Goal: Find specific page/section: Find specific page/section

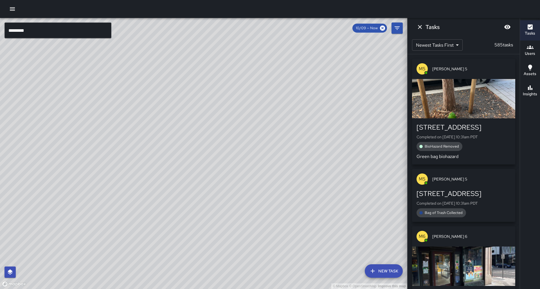
drag, startPoint x: 147, startPoint y: 145, endPoint x: 130, endPoint y: 135, distance: 19.4
click at [130, 135] on div "© Mapbox © OpenStreetMap Improve this map" at bounding box center [203, 153] width 407 height 271
drag, startPoint x: 87, startPoint y: 186, endPoint x: 92, endPoint y: 164, distance: 22.1
click at [92, 164] on div "© Mapbox © OpenStreetMap Improve this map" at bounding box center [203, 153] width 407 height 271
drag, startPoint x: 94, startPoint y: 184, endPoint x: 95, endPoint y: 178, distance: 6.6
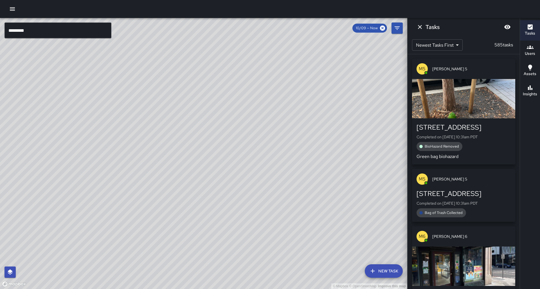
click at [95, 178] on div "© Mapbox © OpenStreetMap Improve this map" at bounding box center [203, 153] width 407 height 271
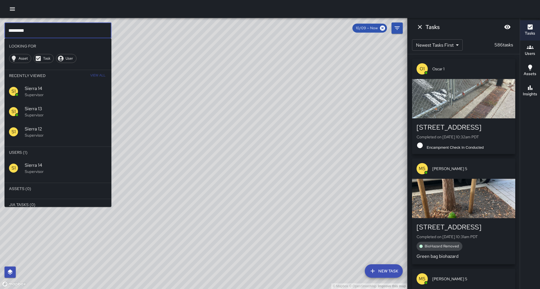
click at [50, 29] on input "*********" at bounding box center [57, 30] width 107 height 16
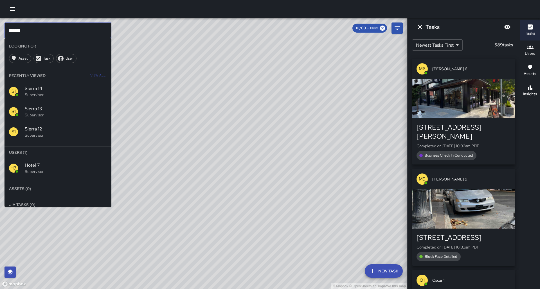
type input "*******"
click at [49, 162] on span "Hotel 7" at bounding box center [66, 165] width 82 height 7
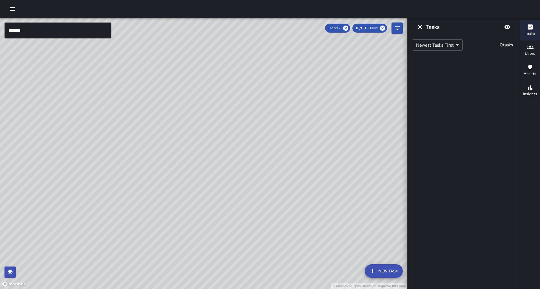
drag, startPoint x: 145, startPoint y: 130, endPoint x: 136, endPoint y: 142, distance: 14.5
click at [133, 143] on div "© Mapbox © OpenStreetMap Improve this map" at bounding box center [203, 153] width 407 height 271
click at [401, 31] on button "Filters" at bounding box center [396, 27] width 11 height 11
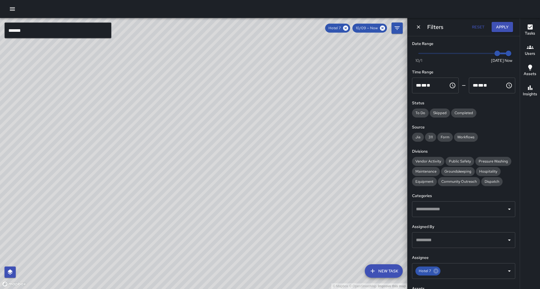
type input "*"
click at [485, 53] on span at bounding box center [464, 53] width 90 height 1
drag, startPoint x: 164, startPoint y: 65, endPoint x: 59, endPoint y: 105, distance: 112.5
click at [59, 105] on div "© Mapbox © OpenStreetMap Improve this map" at bounding box center [203, 153] width 407 height 271
drag, startPoint x: 99, startPoint y: 110, endPoint x: 82, endPoint y: 117, distance: 18.3
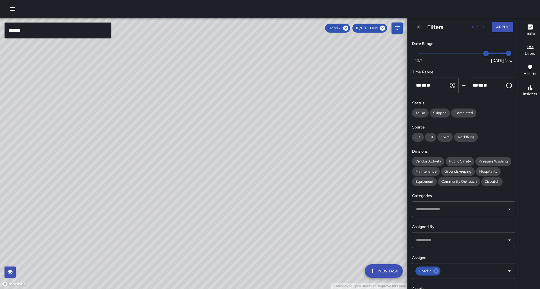
click at [82, 117] on div "© Mapbox © OpenStreetMap Improve this map" at bounding box center [203, 153] width 407 height 271
click at [349, 29] on icon at bounding box center [345, 28] width 6 height 6
click at [39, 28] on input "*******" at bounding box center [57, 30] width 107 height 16
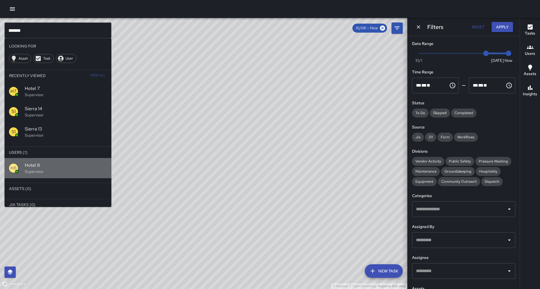
click at [46, 162] on span "Hotel 8" at bounding box center [66, 165] width 82 height 7
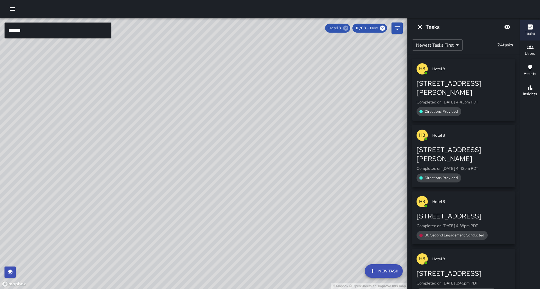
click at [349, 29] on icon at bounding box center [345, 28] width 6 height 6
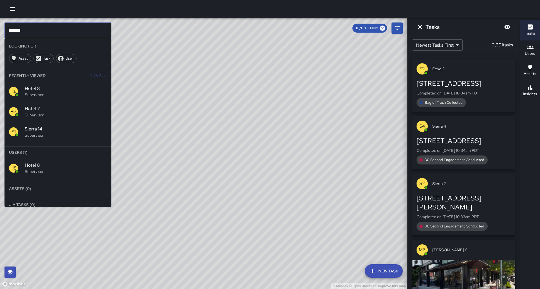
click at [44, 31] on input "*******" at bounding box center [57, 30] width 107 height 16
type input "*******"
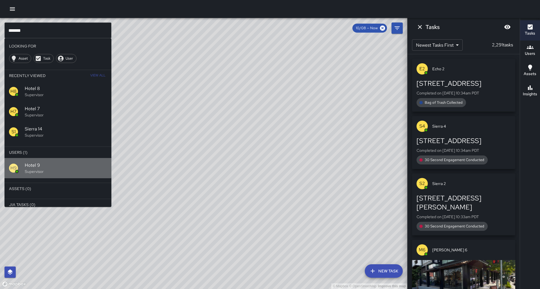
click at [50, 162] on span "Hotel 9" at bounding box center [66, 165] width 82 height 7
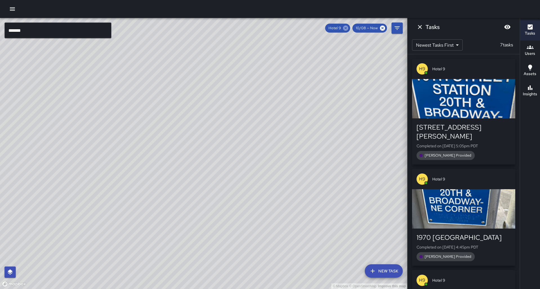
click at [349, 28] on icon at bounding box center [345, 28] width 6 height 6
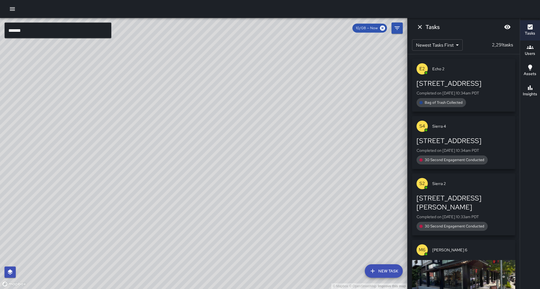
drag, startPoint x: 77, startPoint y: 118, endPoint x: 96, endPoint y: 127, distance: 21.2
click at [83, 104] on div "© Mapbox © OpenStreetMap Improve this map" at bounding box center [203, 153] width 407 height 271
drag, startPoint x: 95, startPoint y: 145, endPoint x: 119, endPoint y: 128, distance: 29.7
click at [119, 128] on div "© Mapbox © OpenStreetMap Improve this map" at bounding box center [203, 153] width 407 height 271
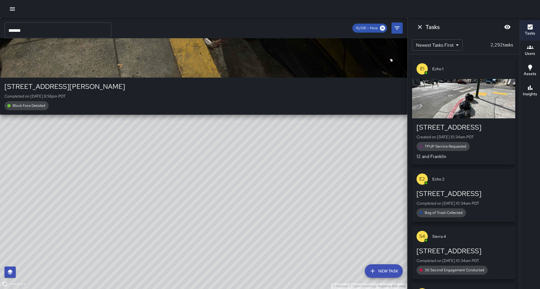
click at [83, 182] on div "© Mapbox © OpenStreetMap Improve this map M1 [PERSON_NAME] [GEOGRAPHIC_DATA][ST…" at bounding box center [203, 153] width 407 height 271
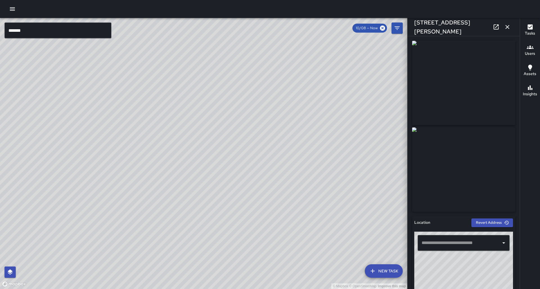
type input "**********"
click at [493, 27] on icon at bounding box center [496, 27] width 7 height 7
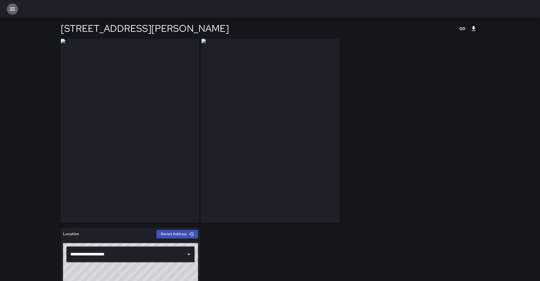
click at [16, 10] on button "button" at bounding box center [12, 8] width 11 height 11
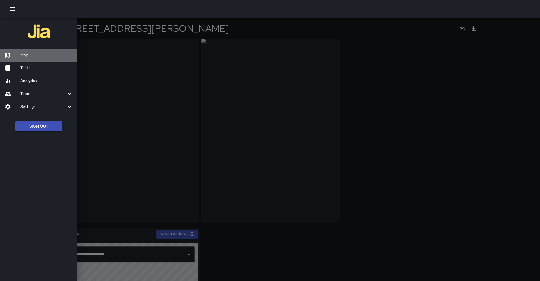
click at [27, 55] on h6 "Map" at bounding box center [46, 55] width 53 height 6
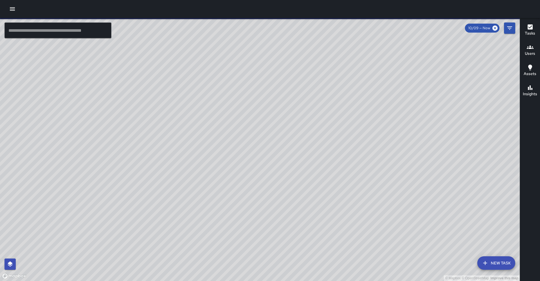
drag, startPoint x: 202, startPoint y: 102, endPoint x: 195, endPoint y: 101, distance: 7.1
click at [195, 101] on div "© Mapbox © OpenStreetMap Improve this map" at bounding box center [260, 149] width 520 height 263
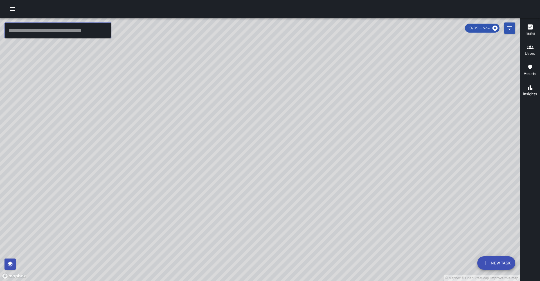
drag, startPoint x: 74, startPoint y: 30, endPoint x: 99, endPoint y: 34, distance: 26.0
click at [74, 30] on input "text" at bounding box center [57, 30] width 107 height 16
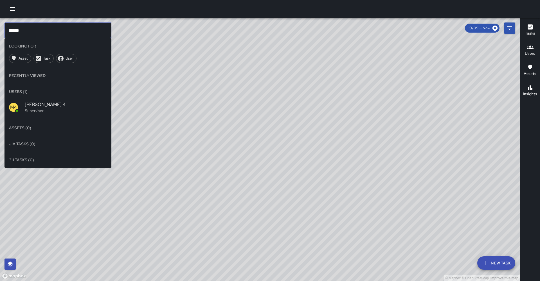
type input "******"
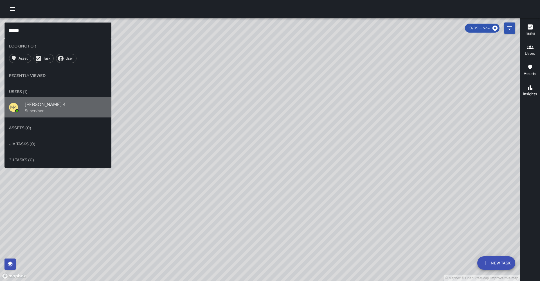
click at [31, 101] on span "[PERSON_NAME] 4" at bounding box center [66, 104] width 82 height 7
